Goal: Information Seeking & Learning: Learn about a topic

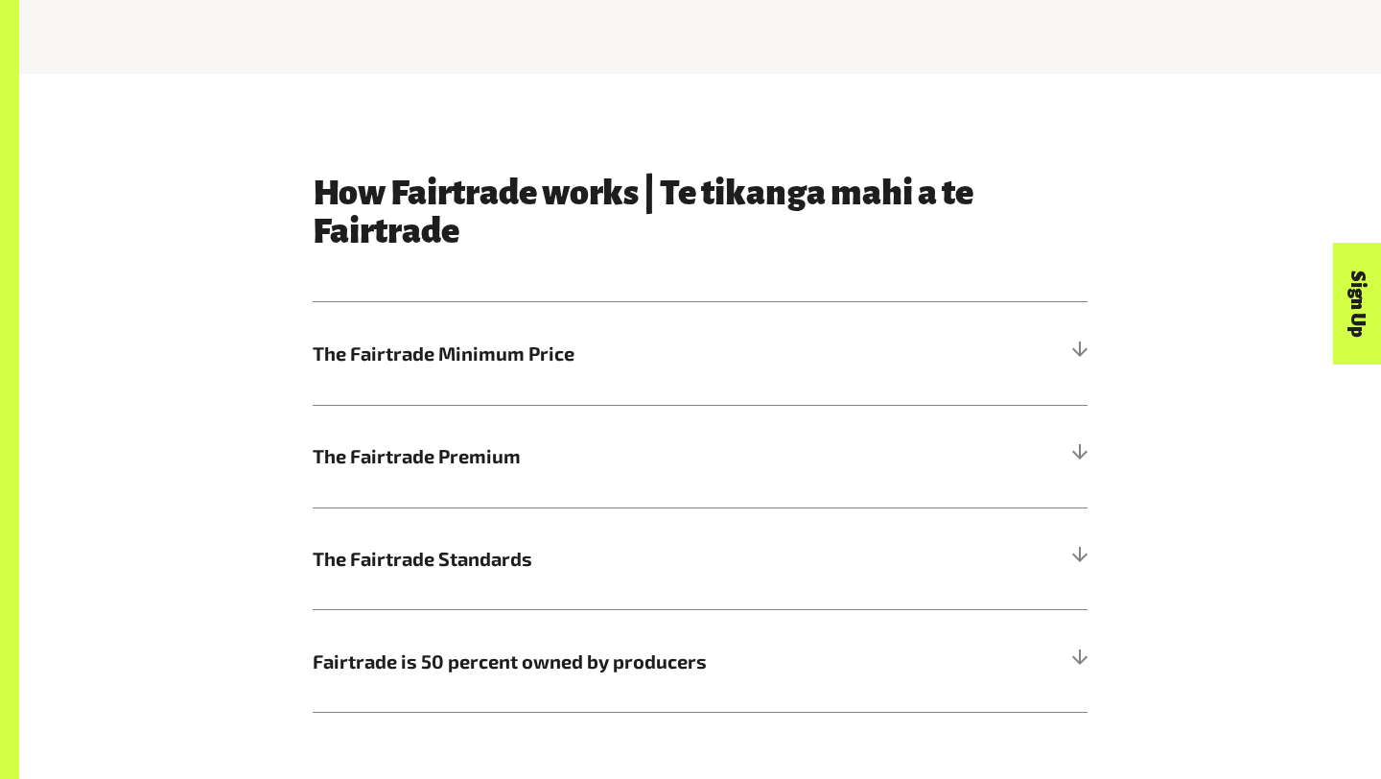
scroll to position [921, 0]
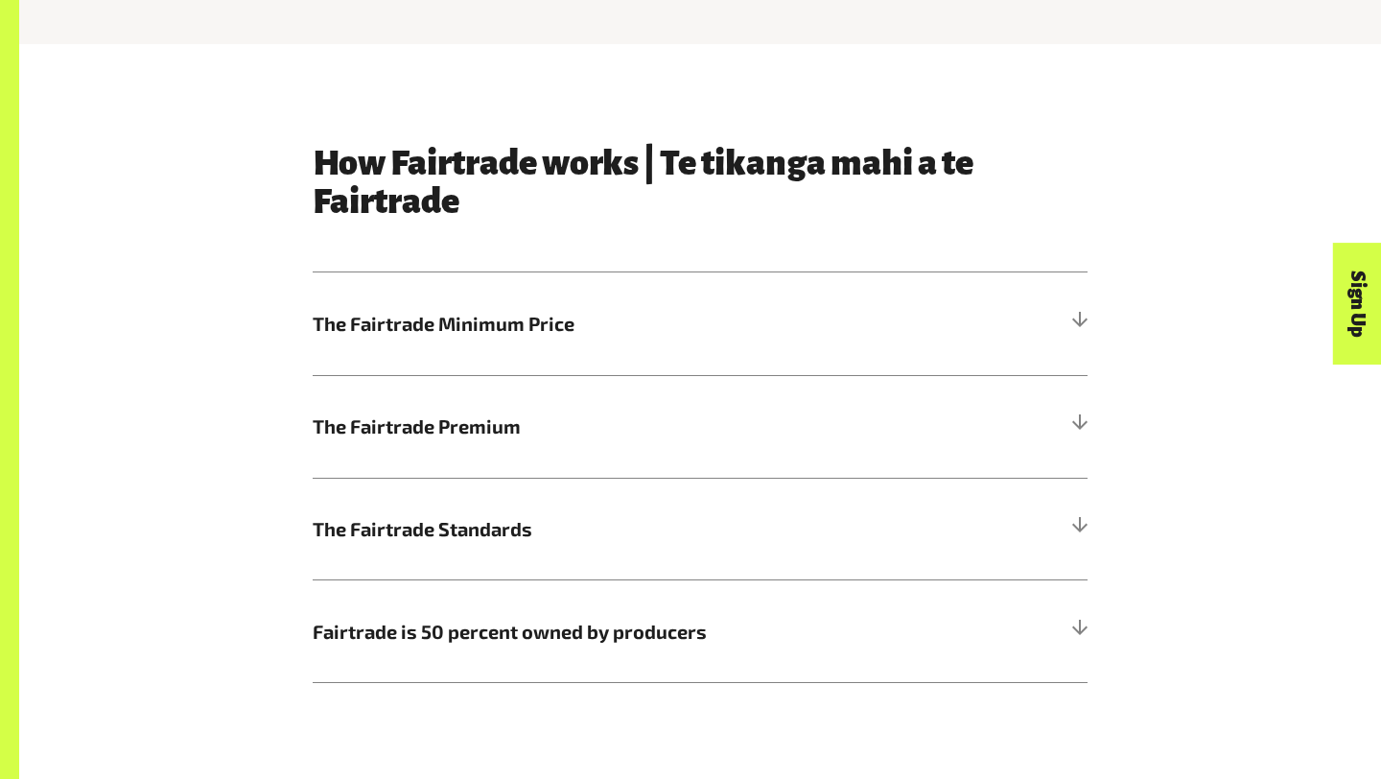
click at [624, 350] on h5 "The Fairtrade Minimum Price" at bounding box center [700, 323] width 775 height 103
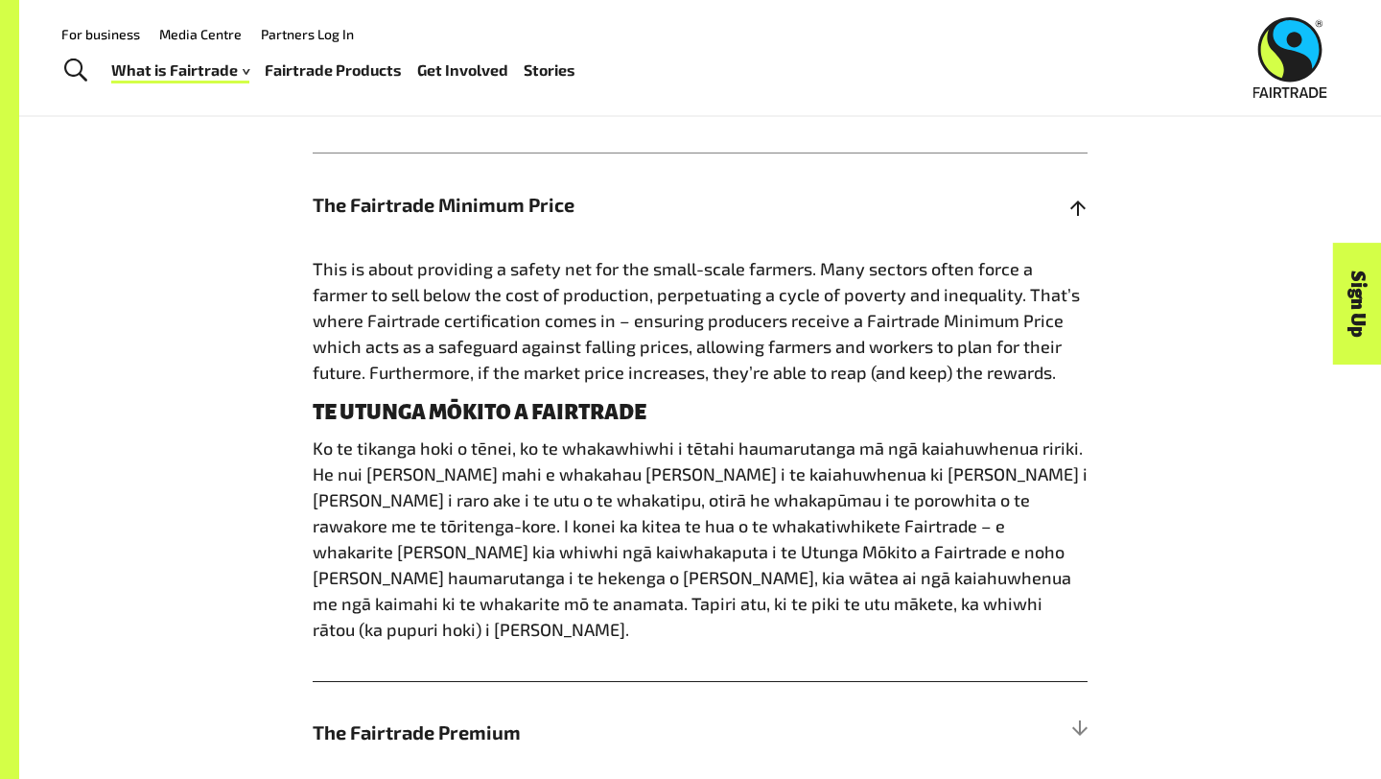
scroll to position [1041, 0]
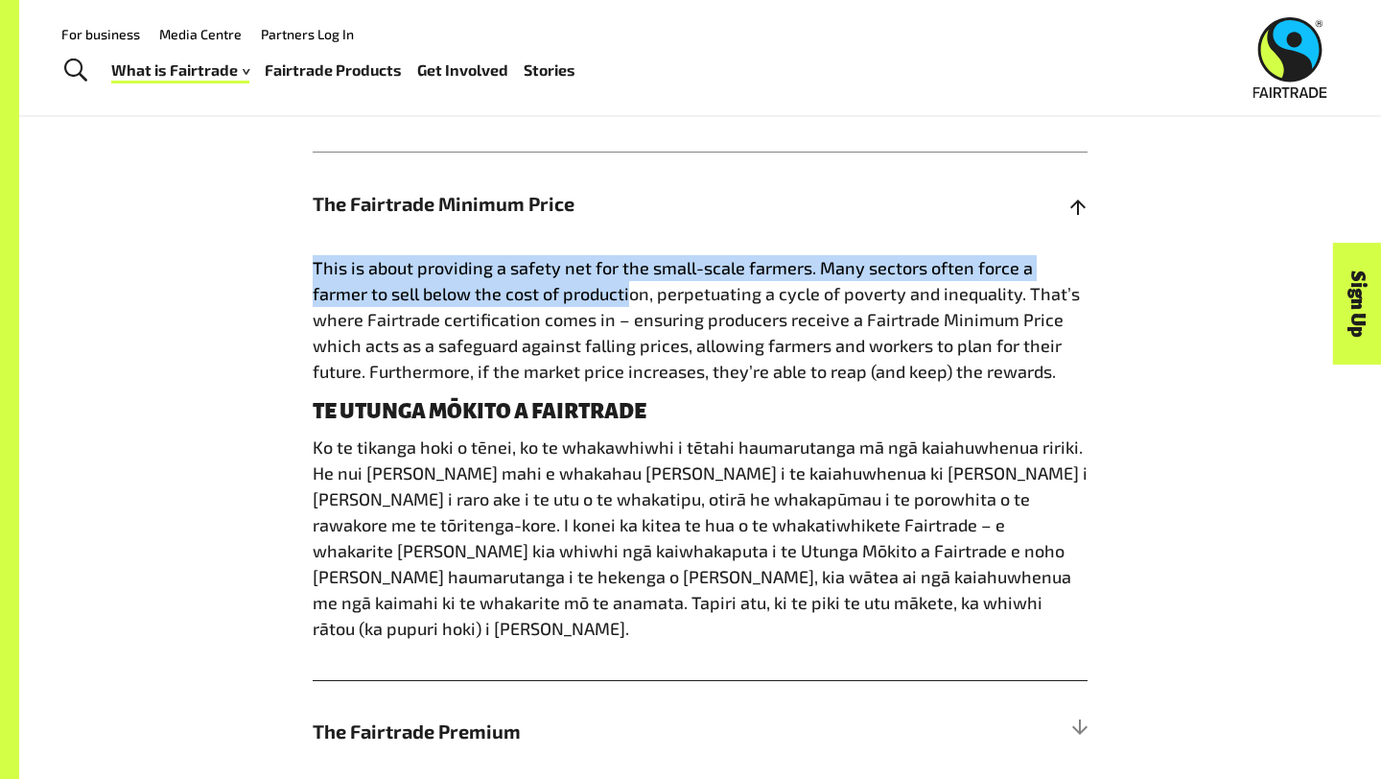
drag, startPoint x: 309, startPoint y: 264, endPoint x: 569, endPoint y: 287, distance: 260.8
click at [569, 287] on div "How Fairtrade works | Te tikanga mahi a te Fairtrade The Fairtrade Minimum Pric…" at bounding box center [700, 506] width 798 height 964
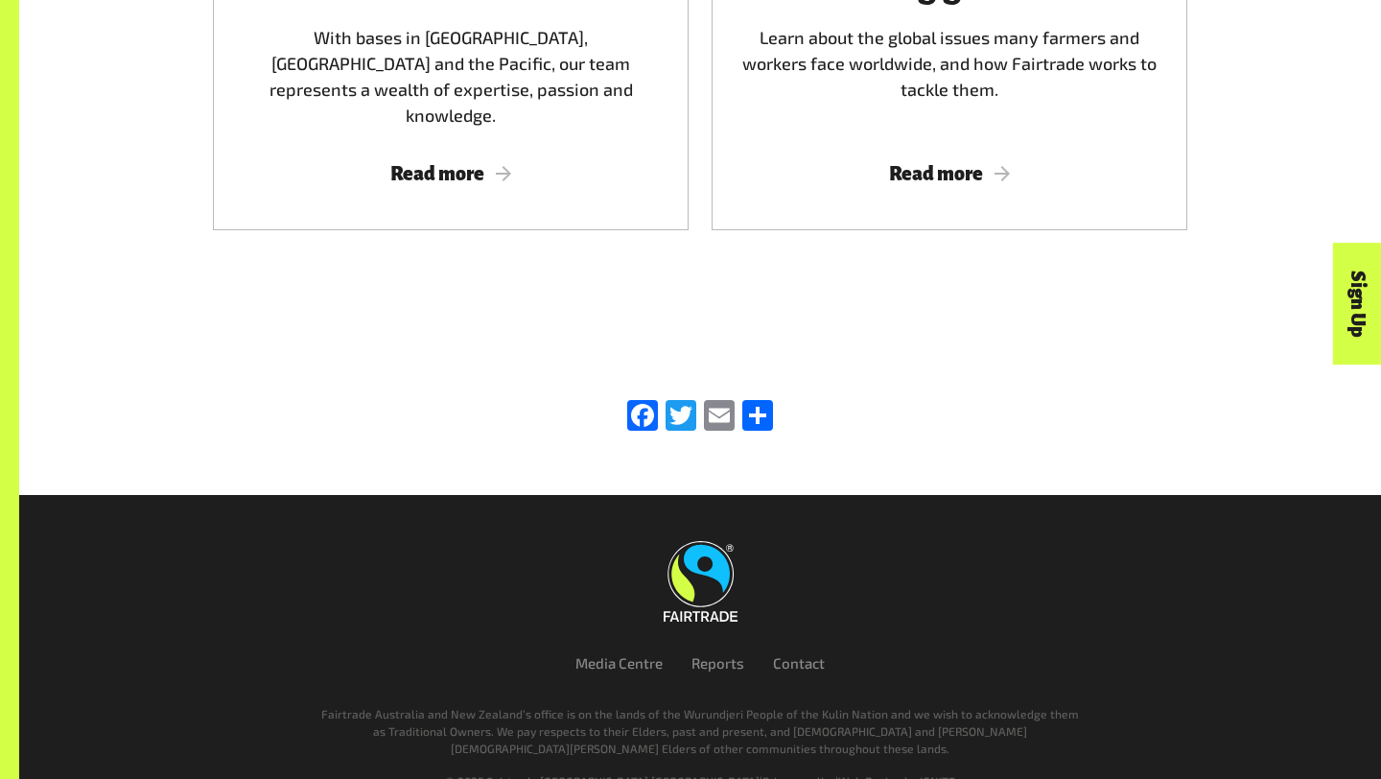
scroll to position [3292, 0]
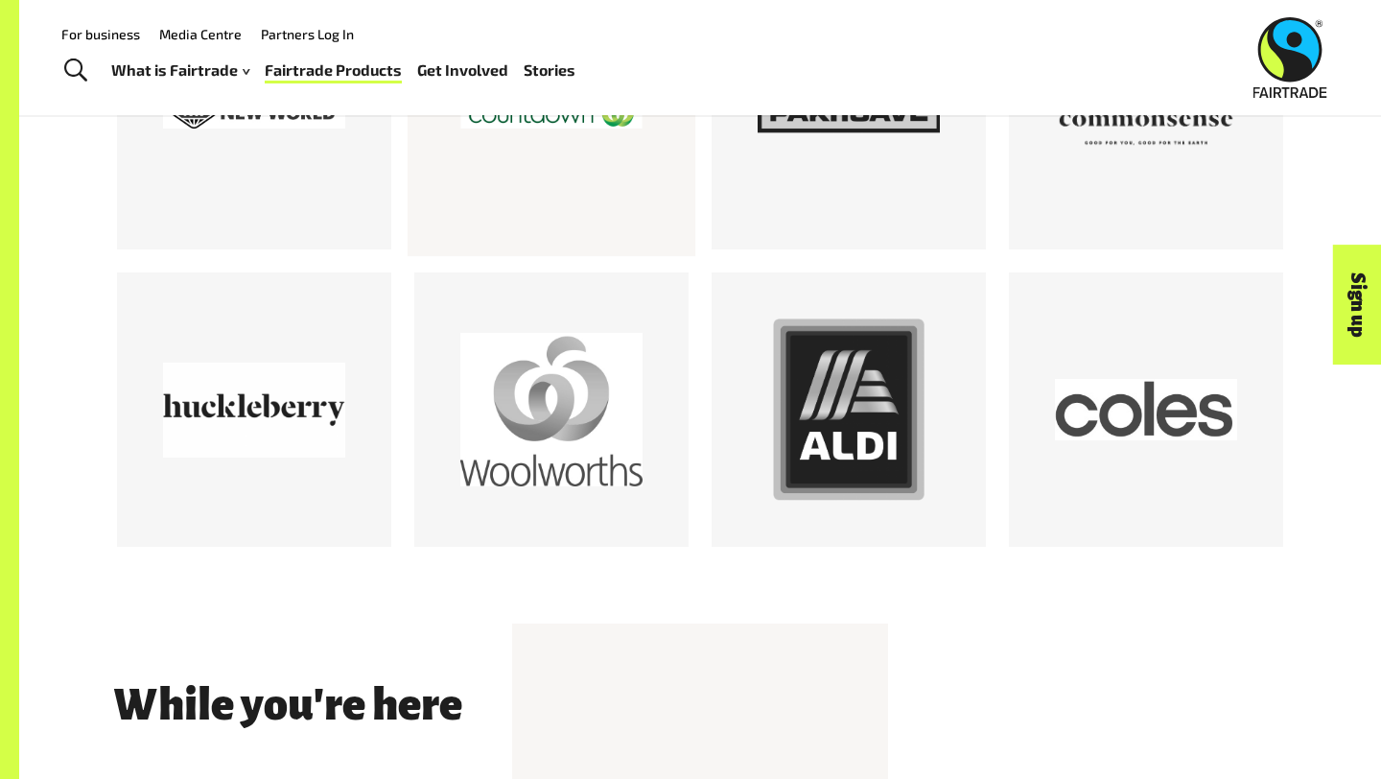
scroll to position [2565, 0]
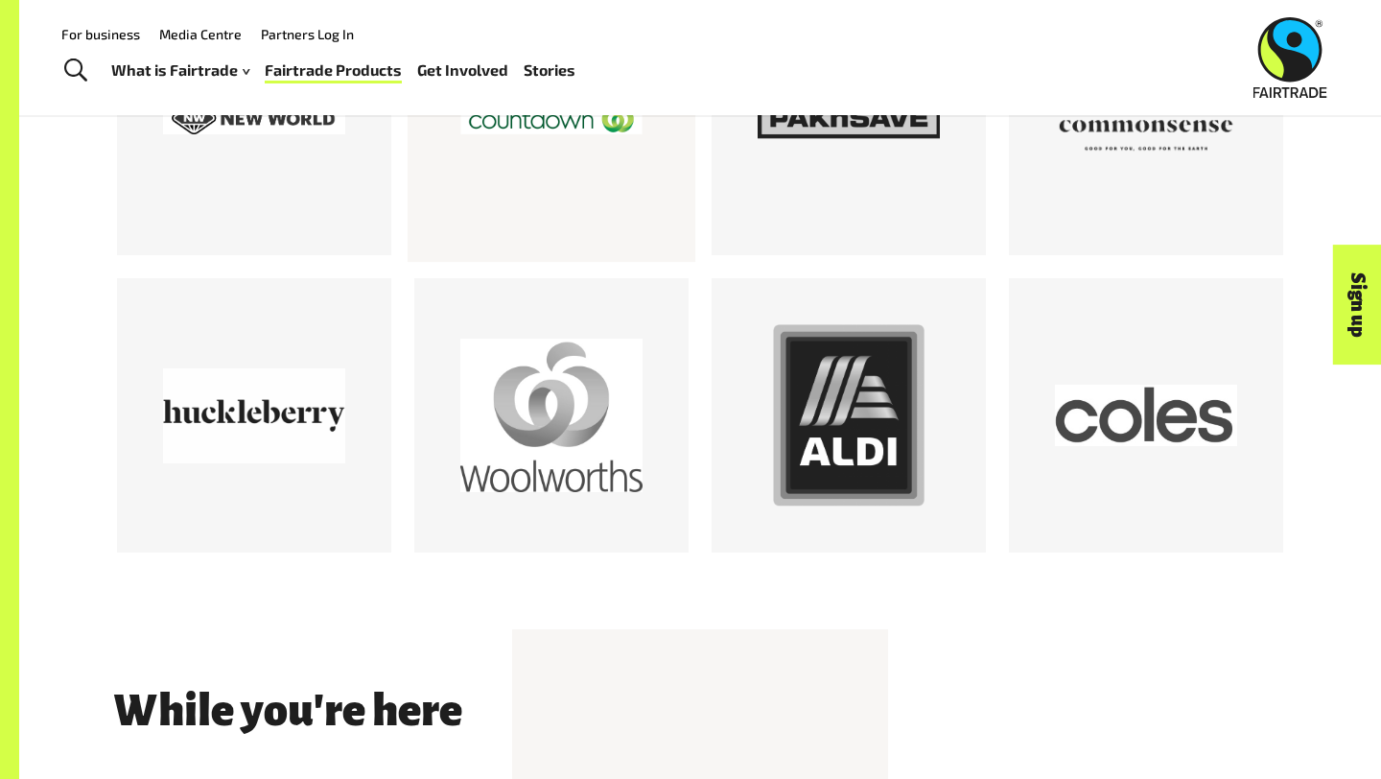
click at [573, 191] on div at bounding box center [551, 118] width 182 height 182
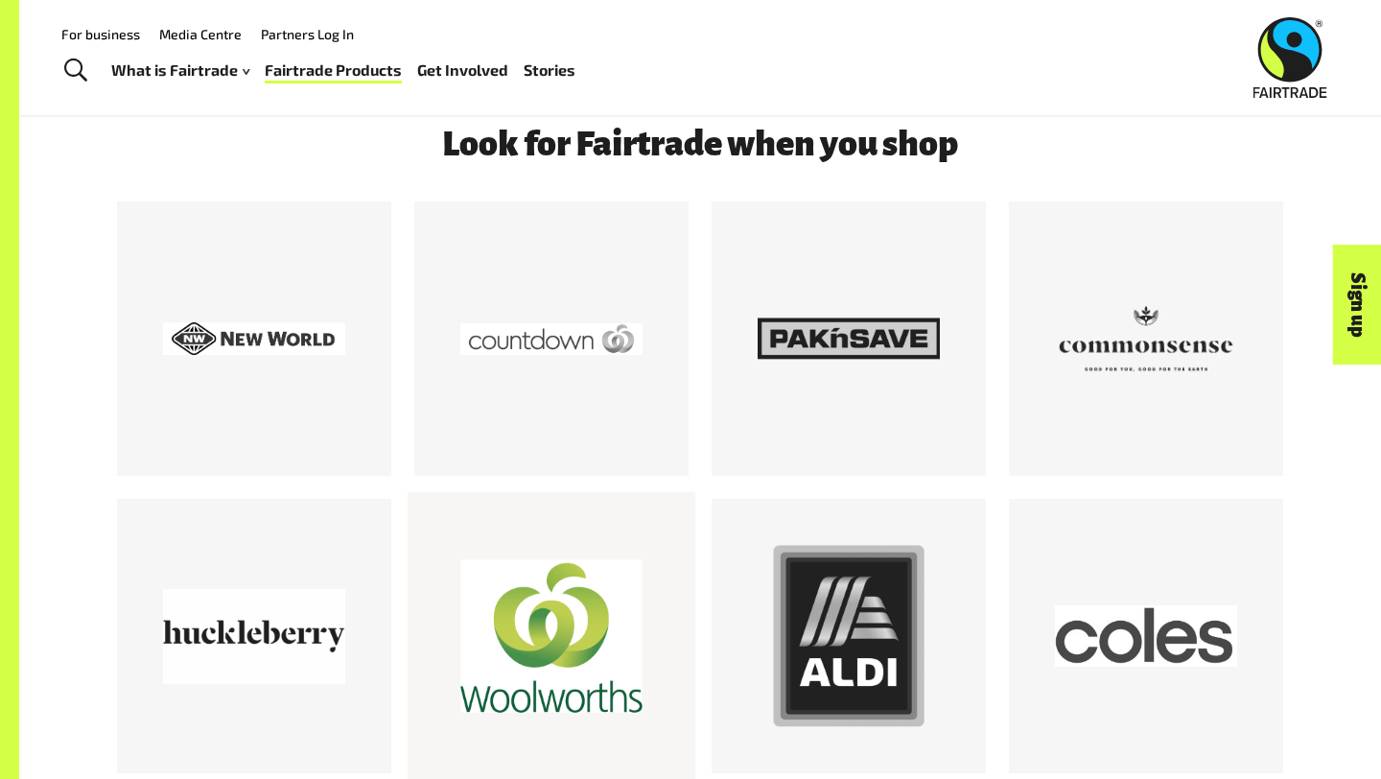
scroll to position [2313, 0]
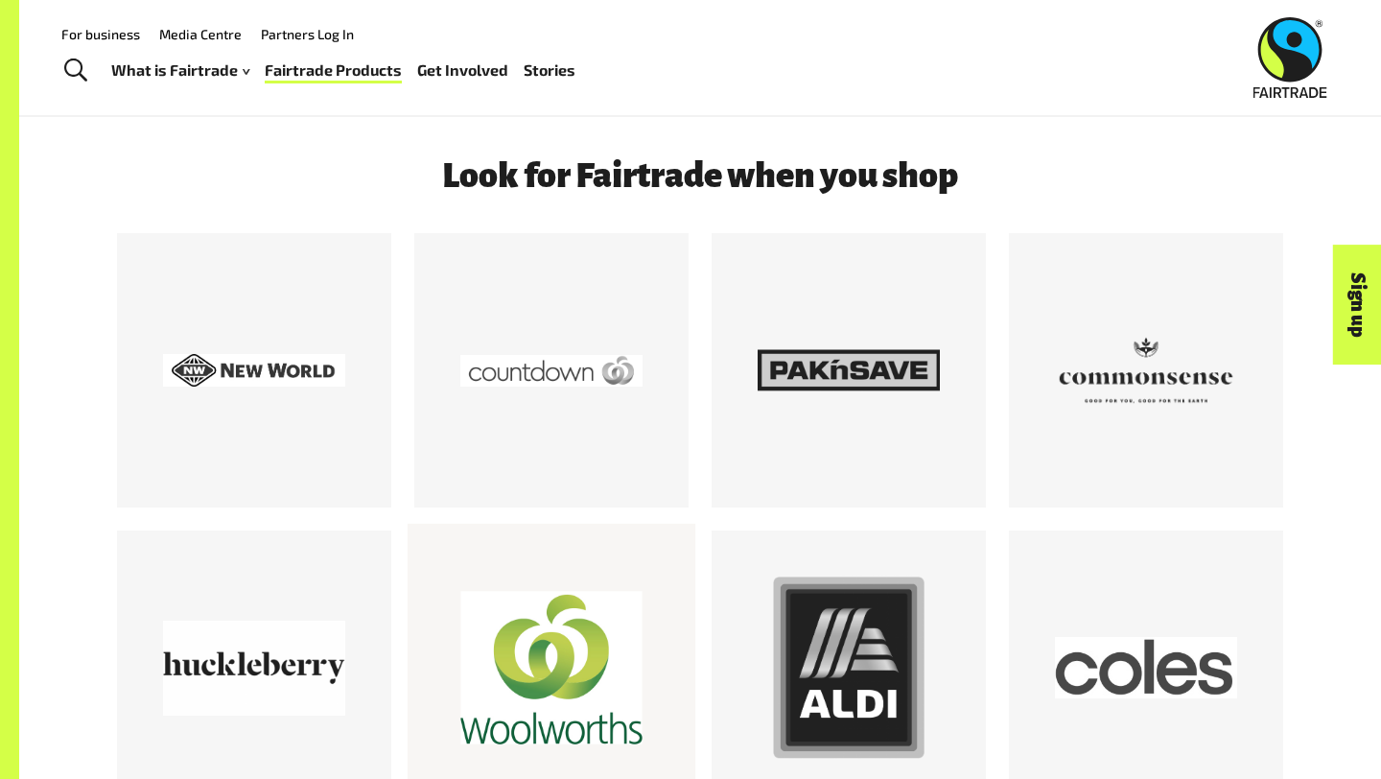
click at [491, 666] on div at bounding box center [551, 667] width 182 height 182
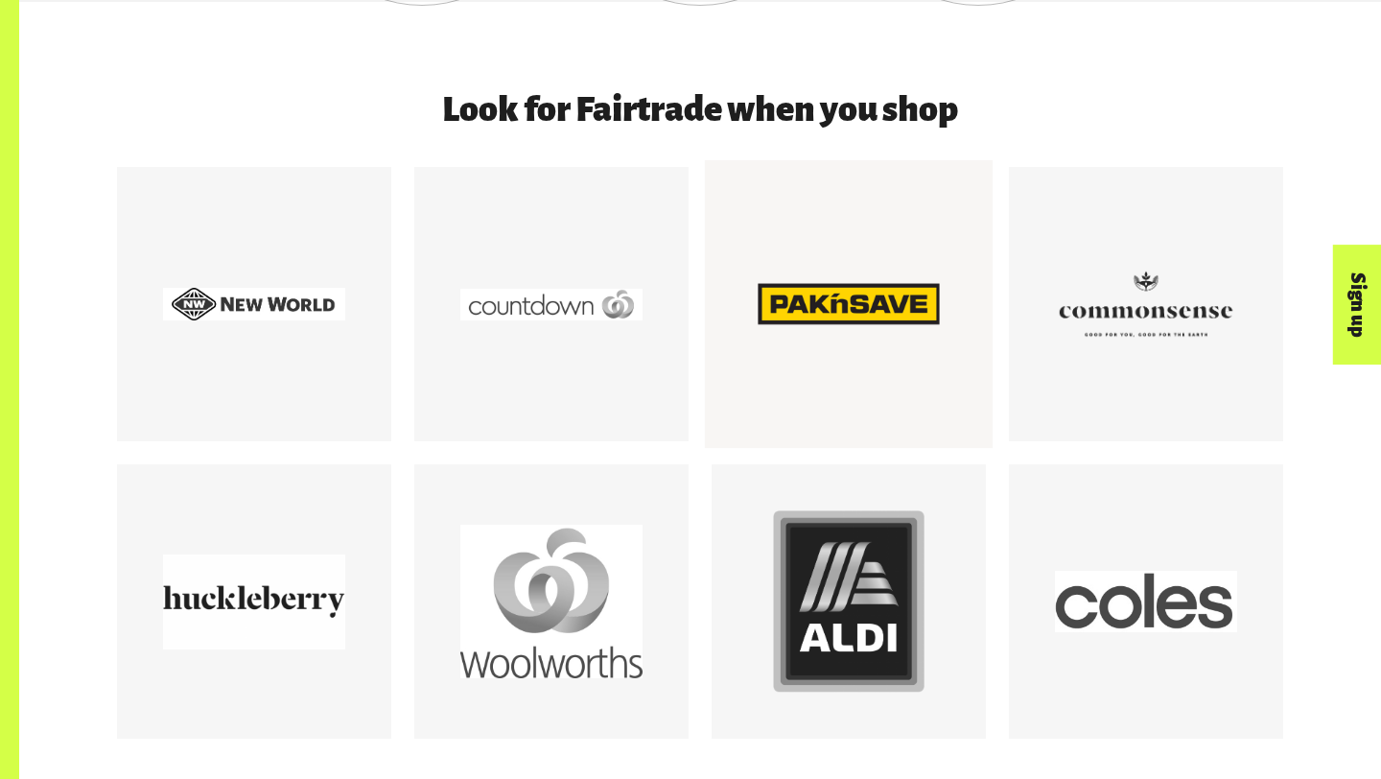
scroll to position [2383, 0]
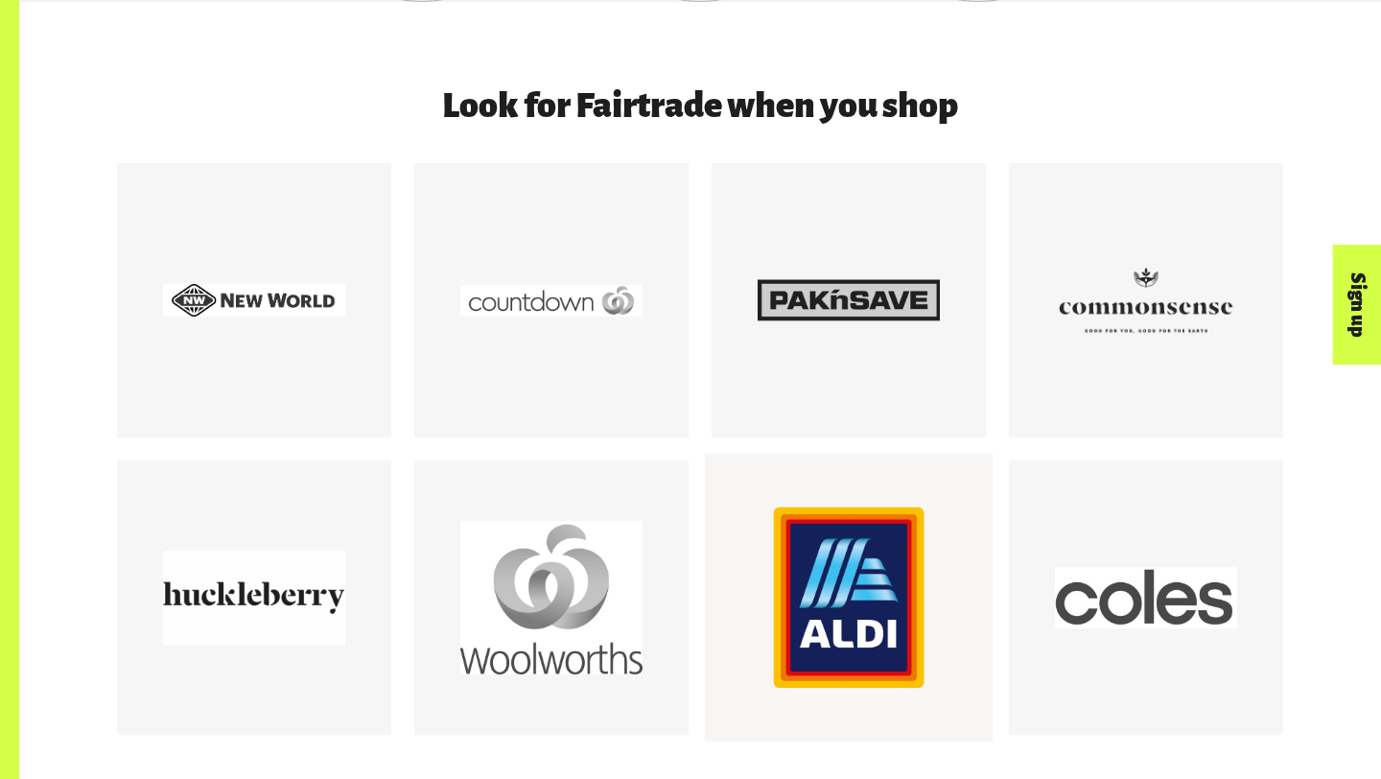
click at [862, 643] on div at bounding box center [848, 597] width 182 height 182
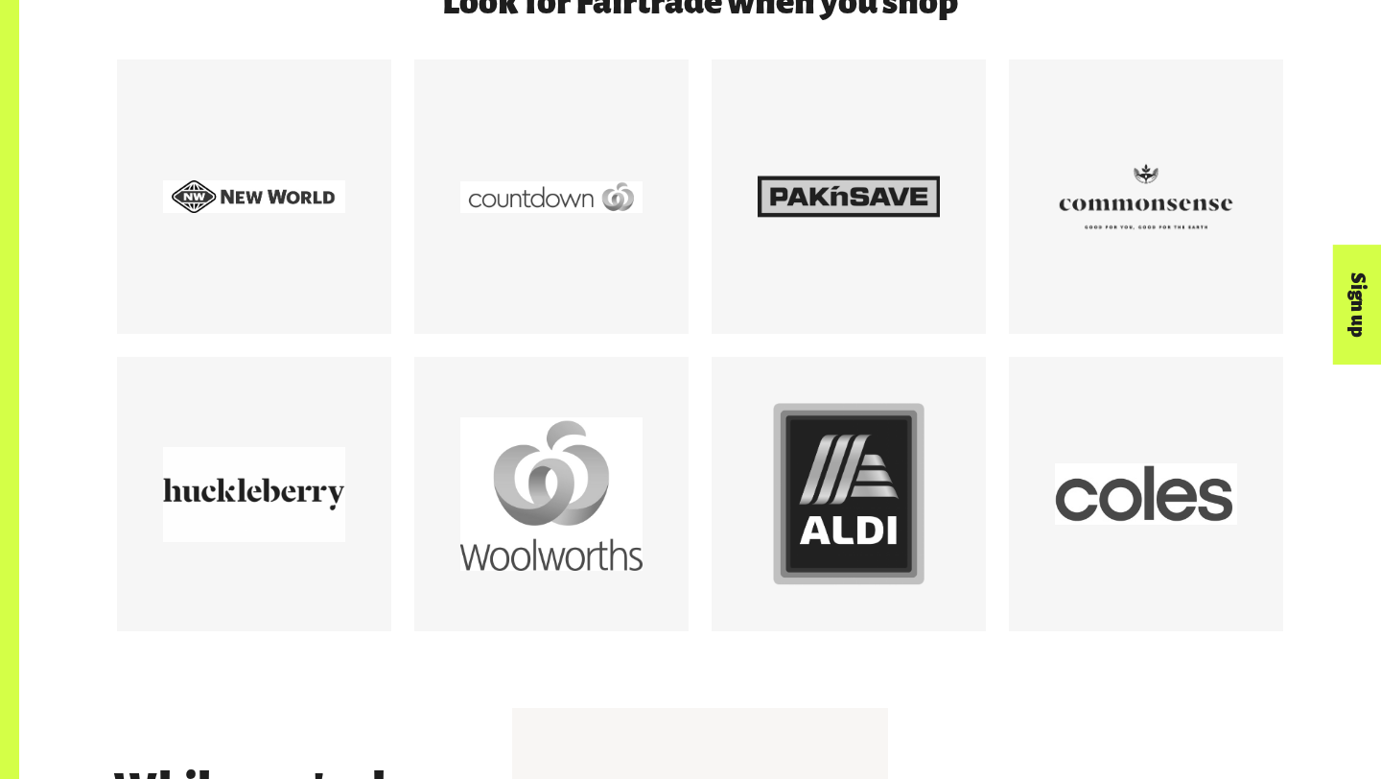
scroll to position [2491, 0]
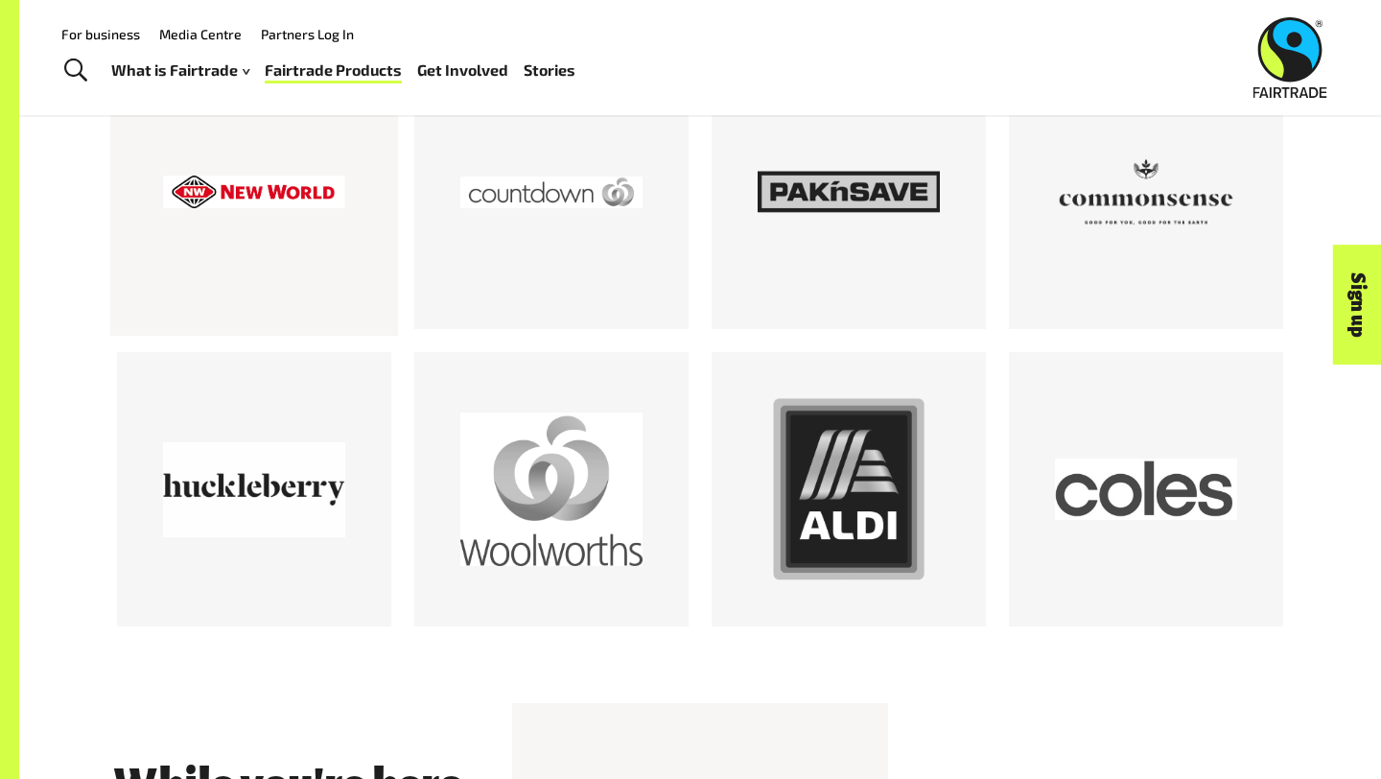
click at [223, 166] on div at bounding box center [254, 192] width 182 height 182
click at [567, 226] on div at bounding box center [551, 192] width 182 height 182
